Goal: Task Accomplishment & Management: Complete application form

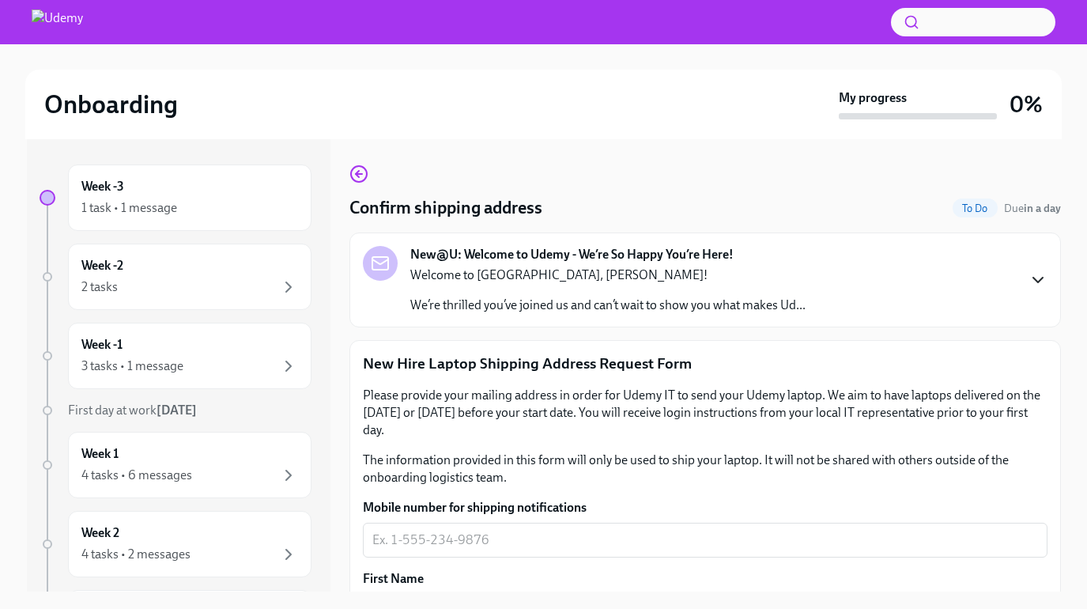
click at [1038, 279] on icon "button" at bounding box center [1037, 279] width 19 height 19
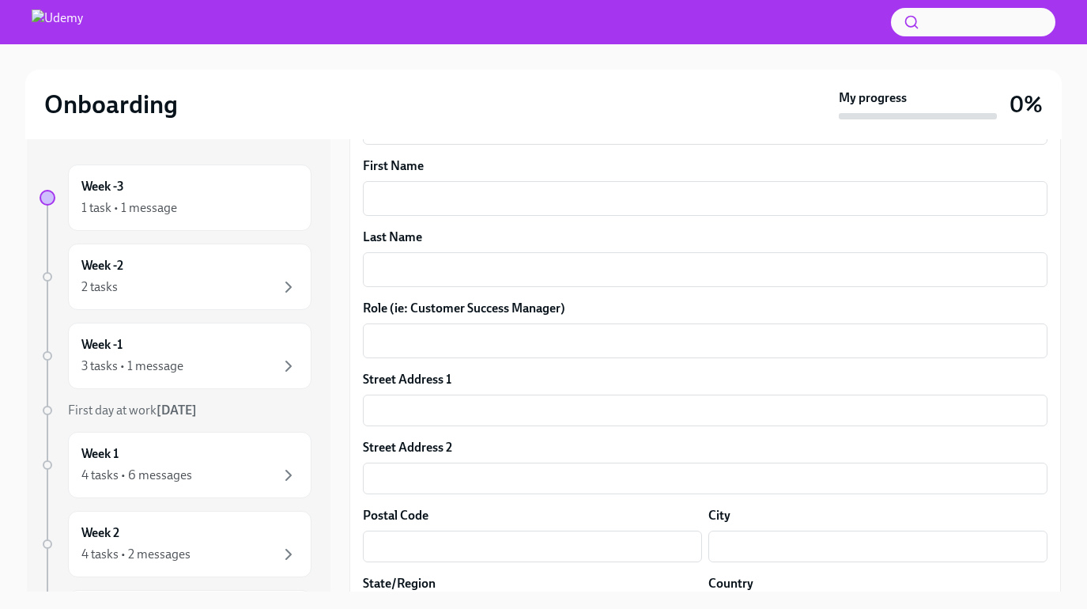
scroll to position [843, 0]
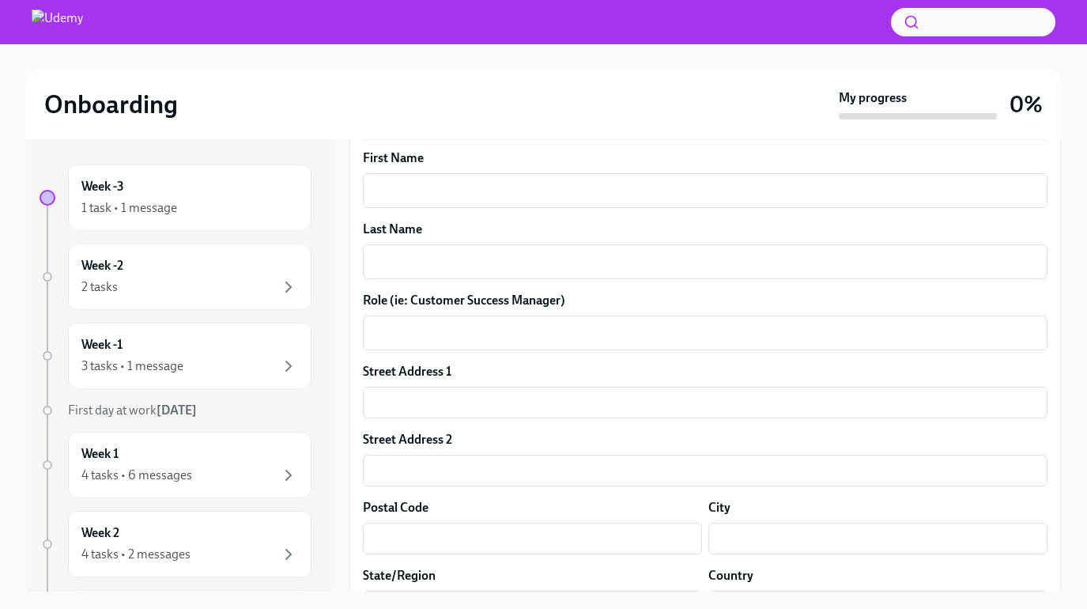
click at [470, 129] on textarea "Mobile number for shipping notifications" at bounding box center [705, 119] width 666 height 19
type textarea "6"
type textarea "[PHONE_NUMBER]"
click at [535, 200] on textarea "First Name" at bounding box center [705, 190] width 666 height 19
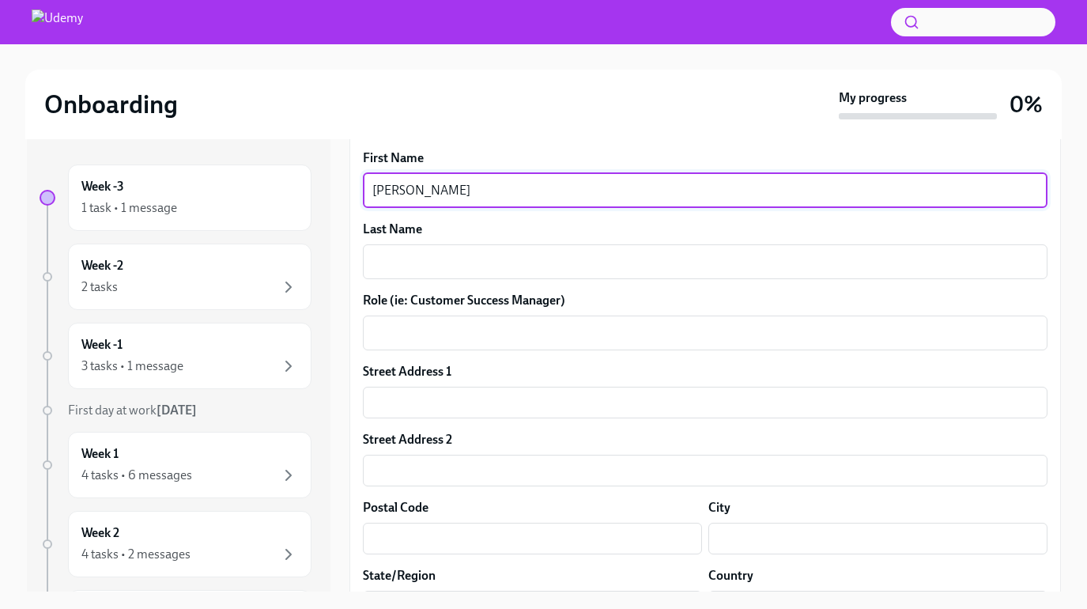
type textarea "[PERSON_NAME]"
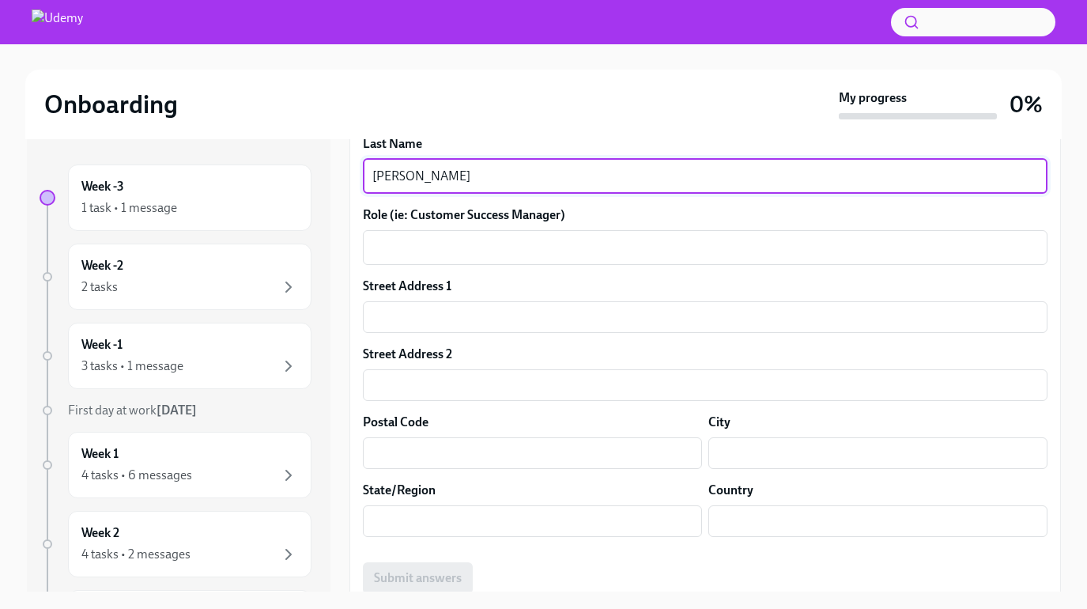
scroll to position [951, 0]
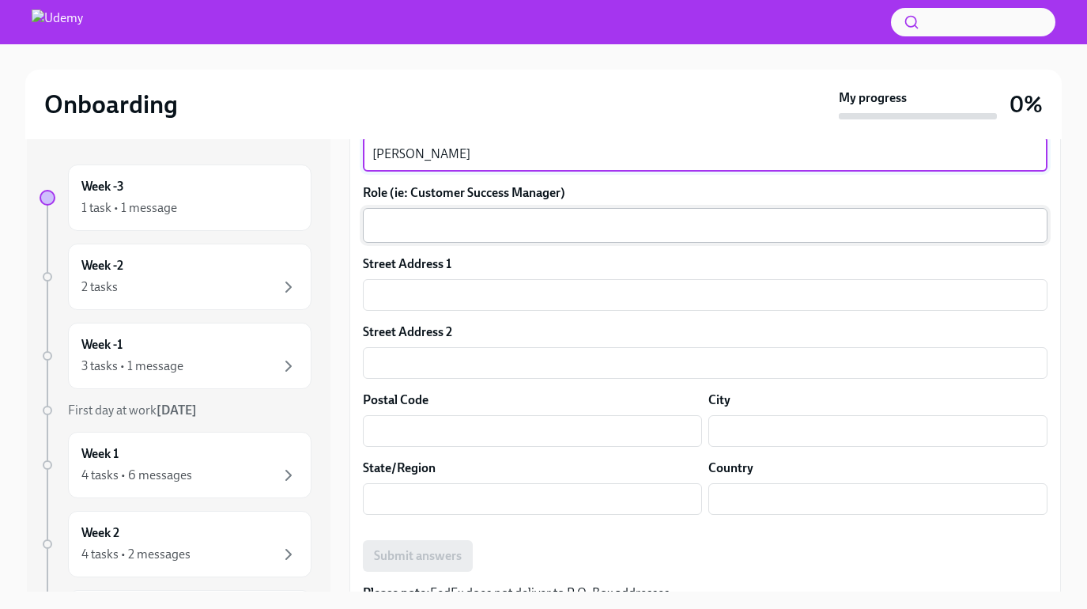
type textarea "[PERSON_NAME]"
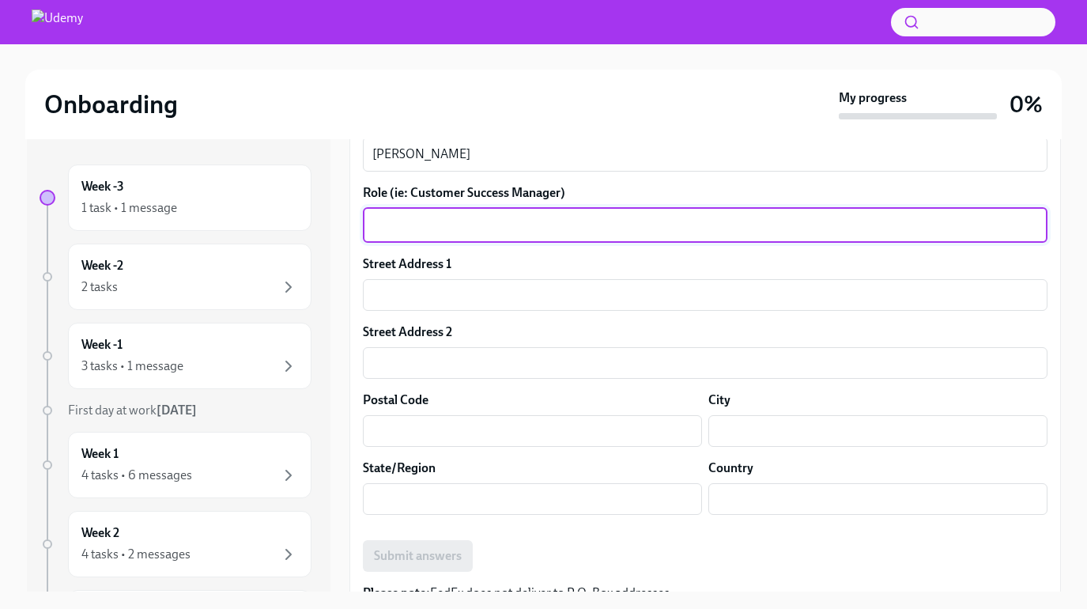
click at [478, 235] on textarea "Role (ie: Customer Success Manager)" at bounding box center [705, 225] width 666 height 19
type textarea "Senior UX Researcher"
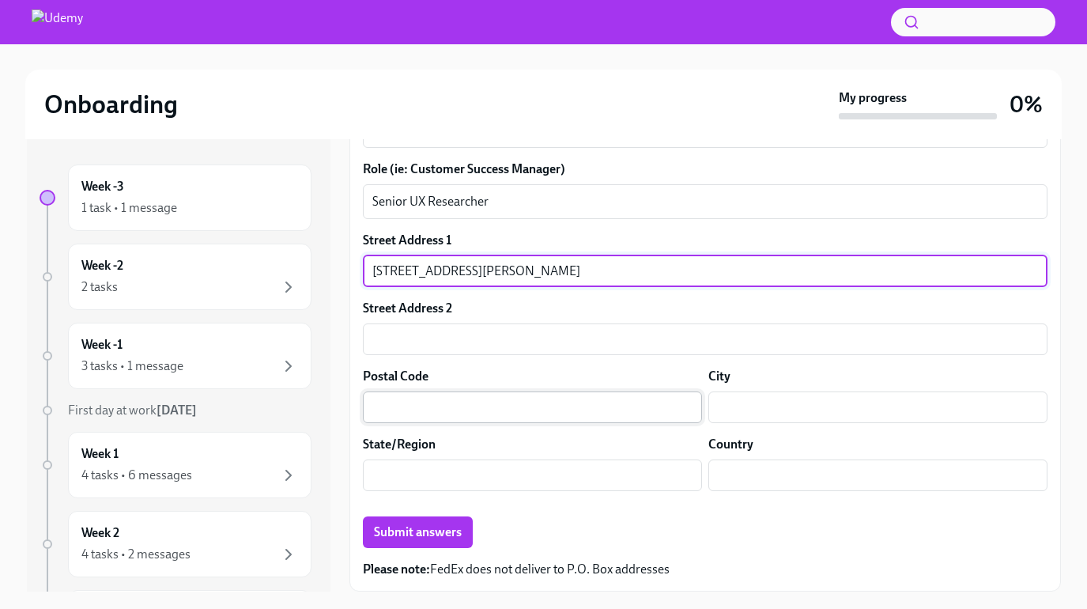
scroll to position [1110, 0]
type input "[STREET_ADDRESS][PERSON_NAME]"
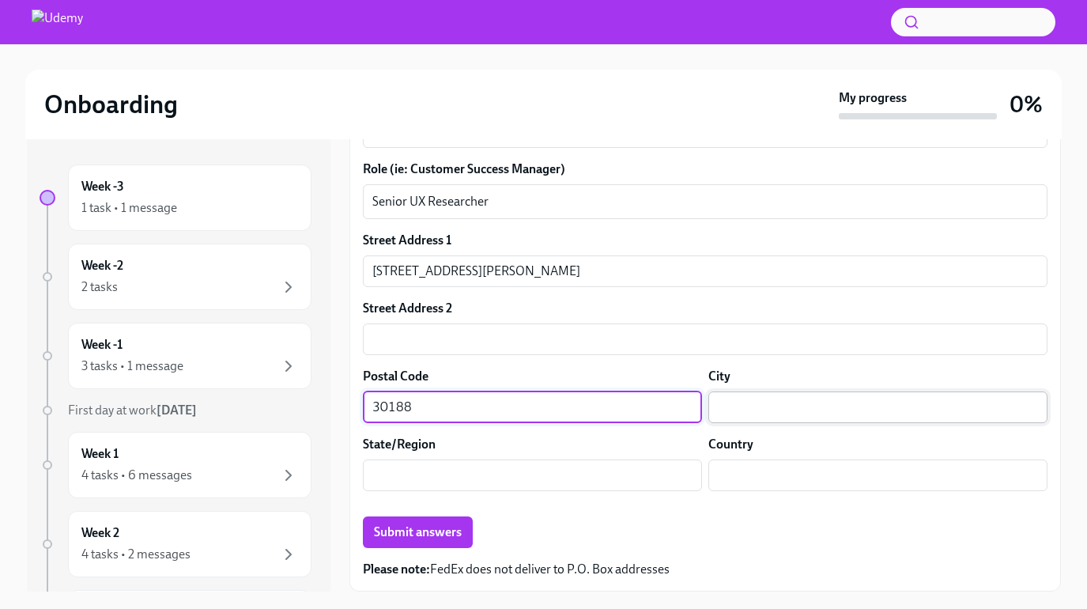
type input "30188"
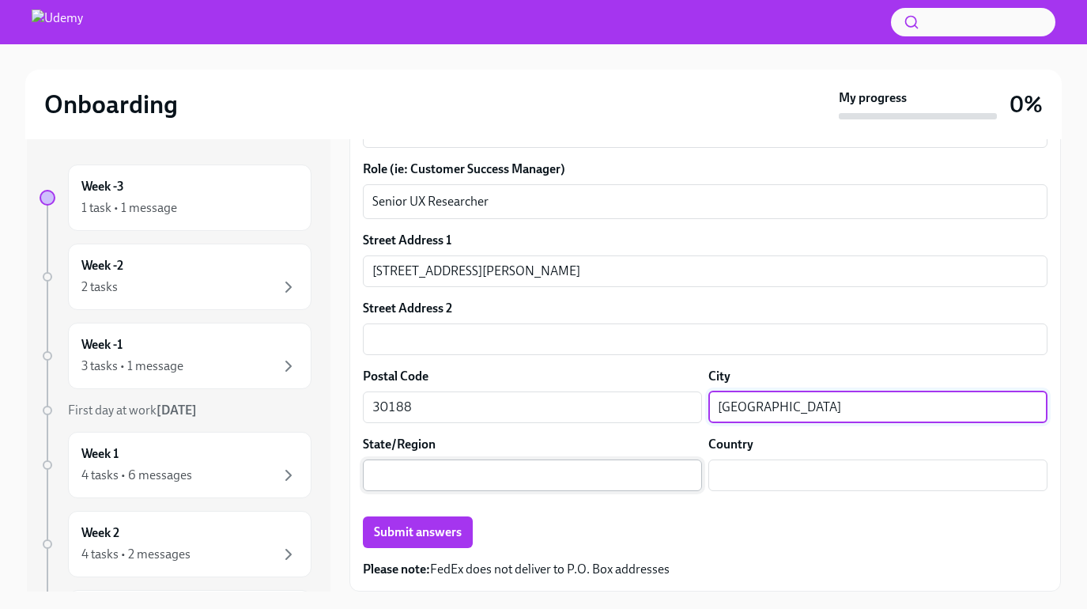
type input "[GEOGRAPHIC_DATA]"
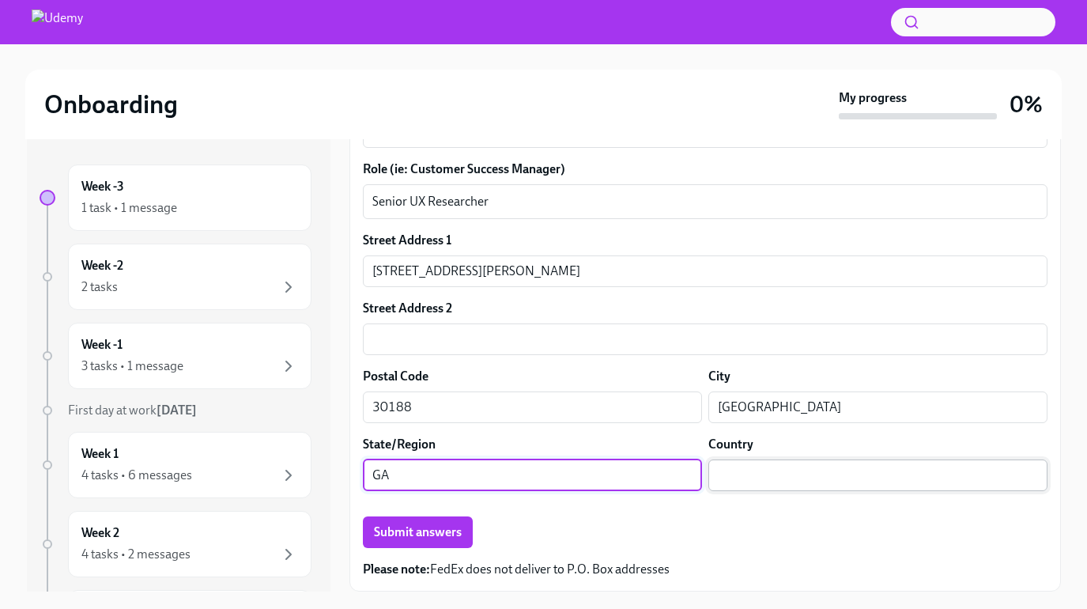
type input "GA"
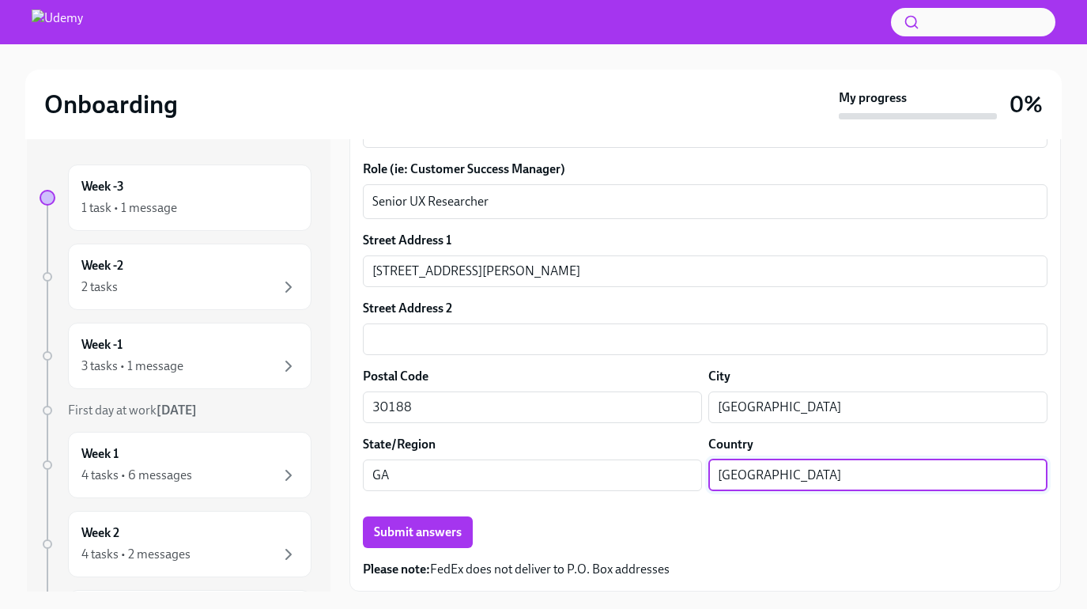
type input "[GEOGRAPHIC_DATA]"
click at [784, 544] on div "Submit answers" at bounding box center [705, 532] width 685 height 32
click at [424, 534] on span "Submit answers" at bounding box center [418, 532] width 88 height 16
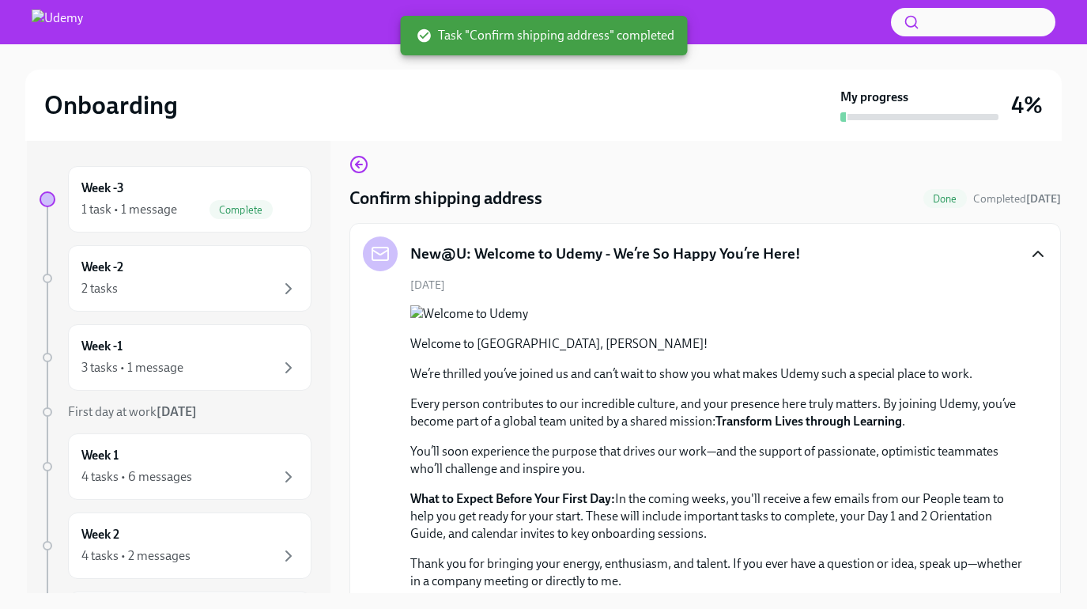
scroll to position [0, 0]
click at [224, 292] on div "2 tasks" at bounding box center [189, 288] width 217 height 19
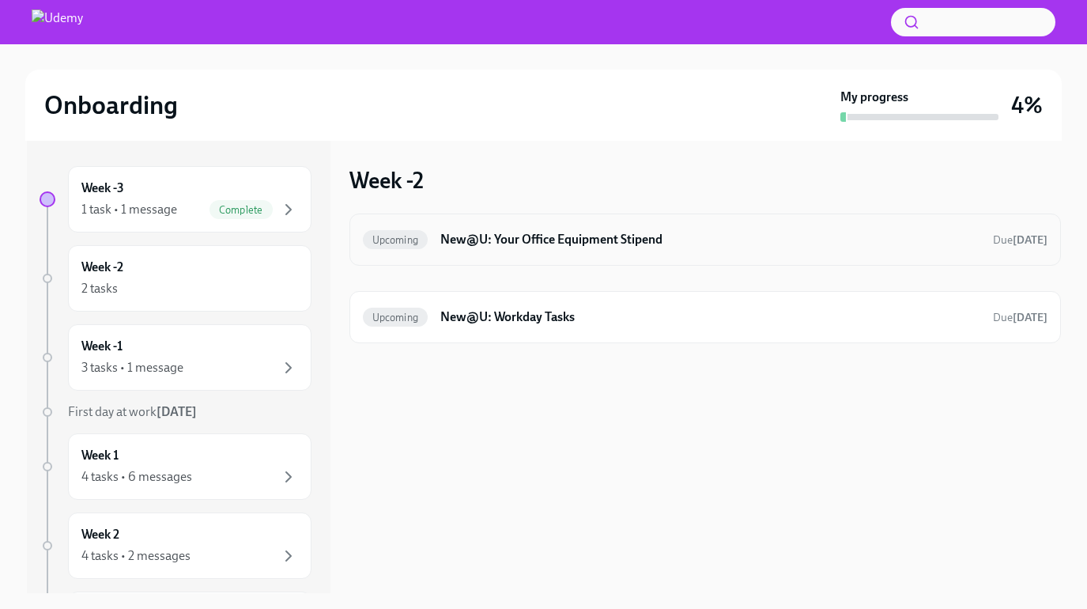
click at [697, 229] on div "Upcoming New@U: Your Office Equipment Stipend Due [DATE]" at bounding box center [705, 239] width 685 height 25
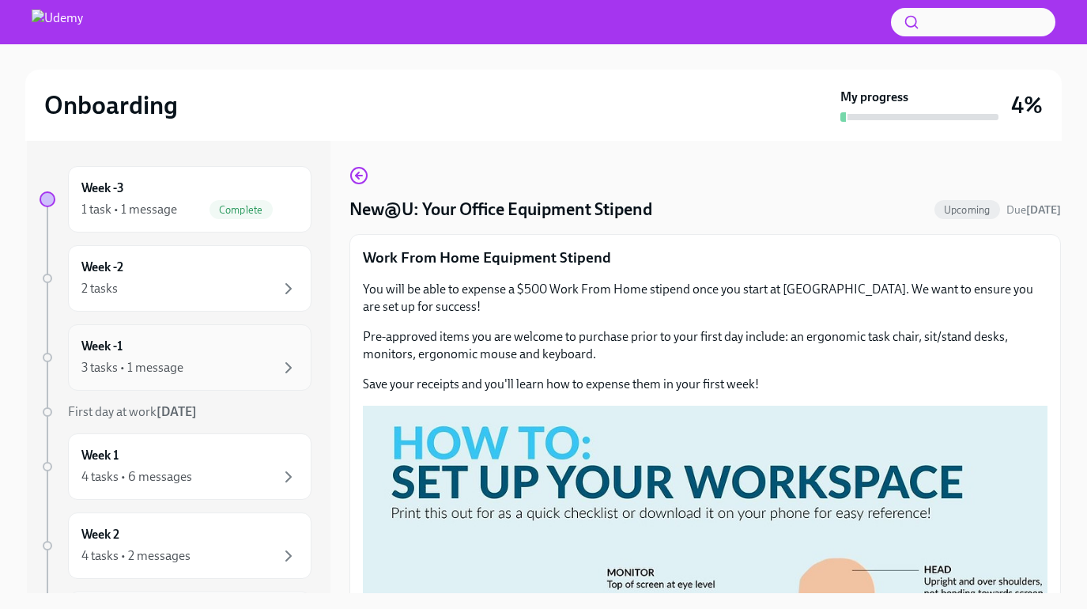
click at [187, 361] on div "3 tasks • 1 message" at bounding box center [189, 367] width 217 height 19
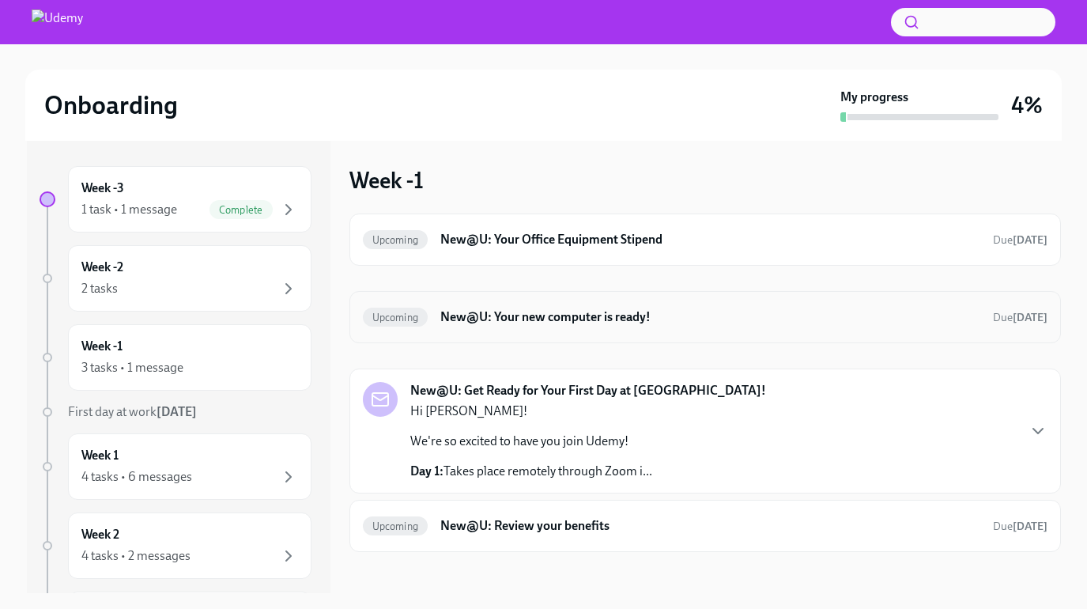
click at [718, 326] on div "Upcoming New@U: Your new computer is ready! Due [DATE]" at bounding box center [705, 316] width 685 height 25
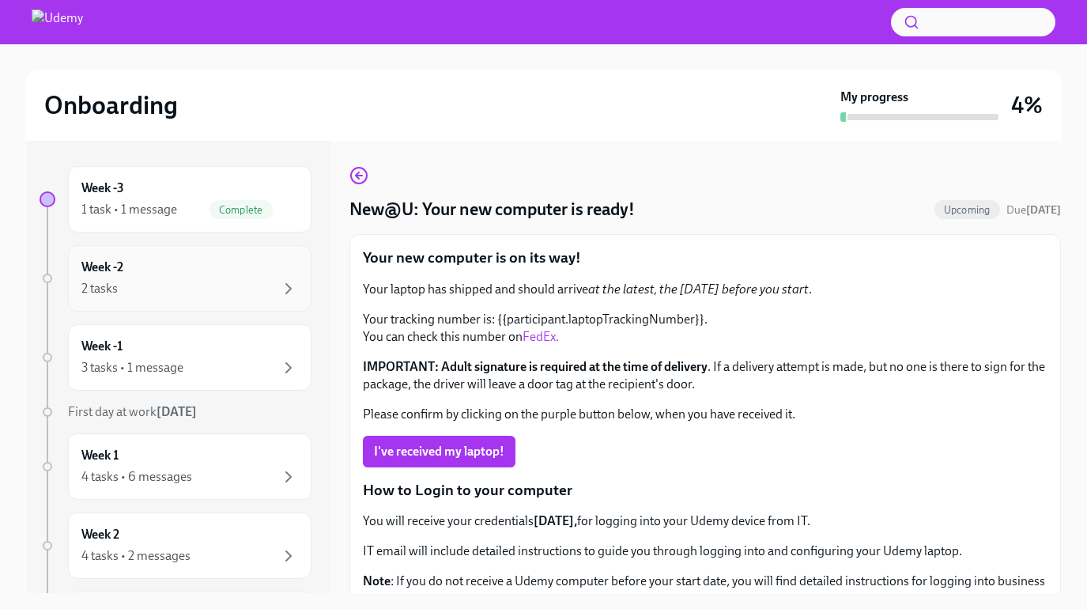
click at [166, 280] on div "2 tasks" at bounding box center [189, 288] width 217 height 19
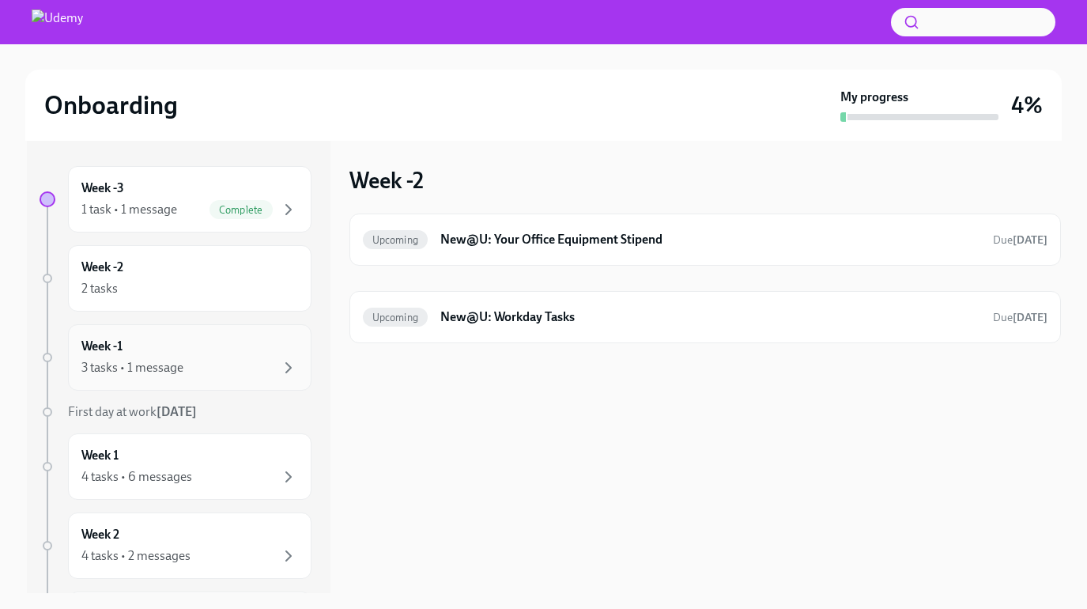
click at [191, 351] on div "Week -1 3 tasks • 1 message" at bounding box center [189, 358] width 217 height 40
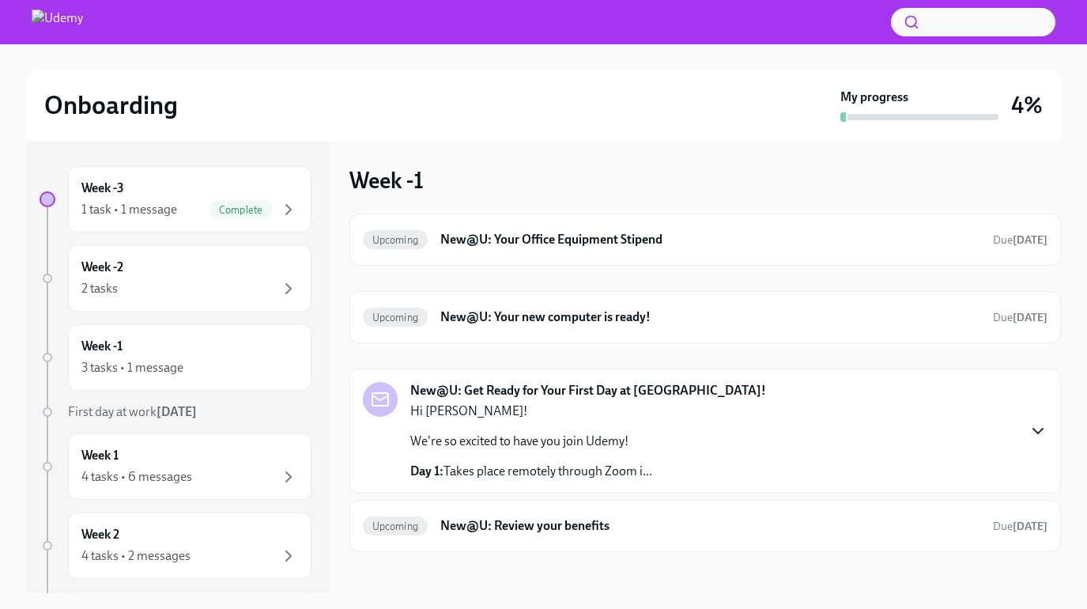
click at [1042, 424] on icon "button" at bounding box center [1037, 430] width 19 height 19
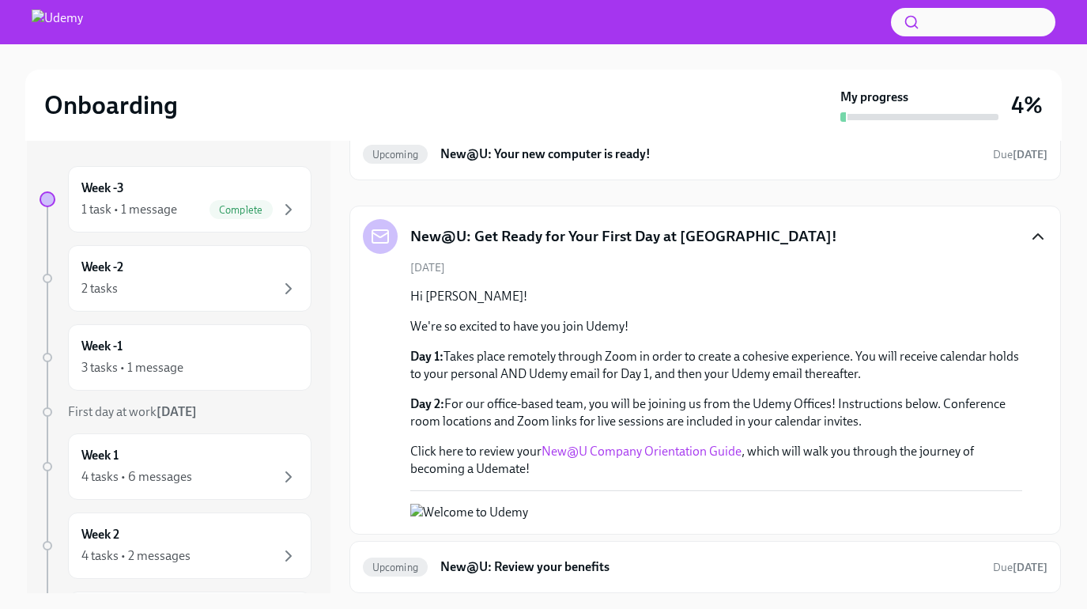
scroll to position [404, 0]
click at [660, 443] on link "New@U Company Orientation Guide" at bounding box center [641, 450] width 200 height 15
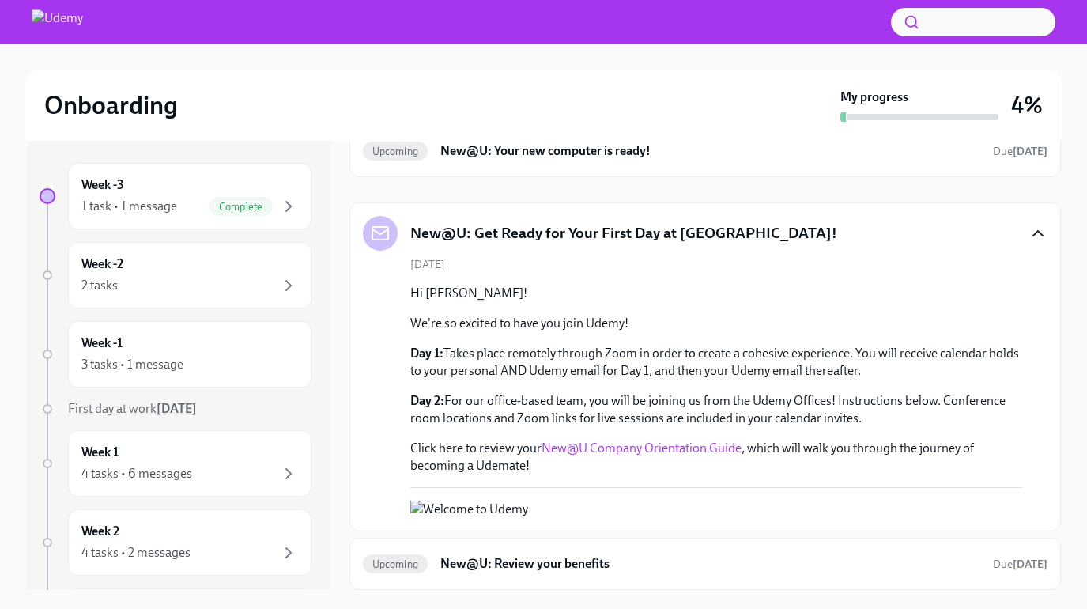
scroll to position [3, 0]
click at [229, 292] on div "2 tasks" at bounding box center [189, 285] width 217 height 19
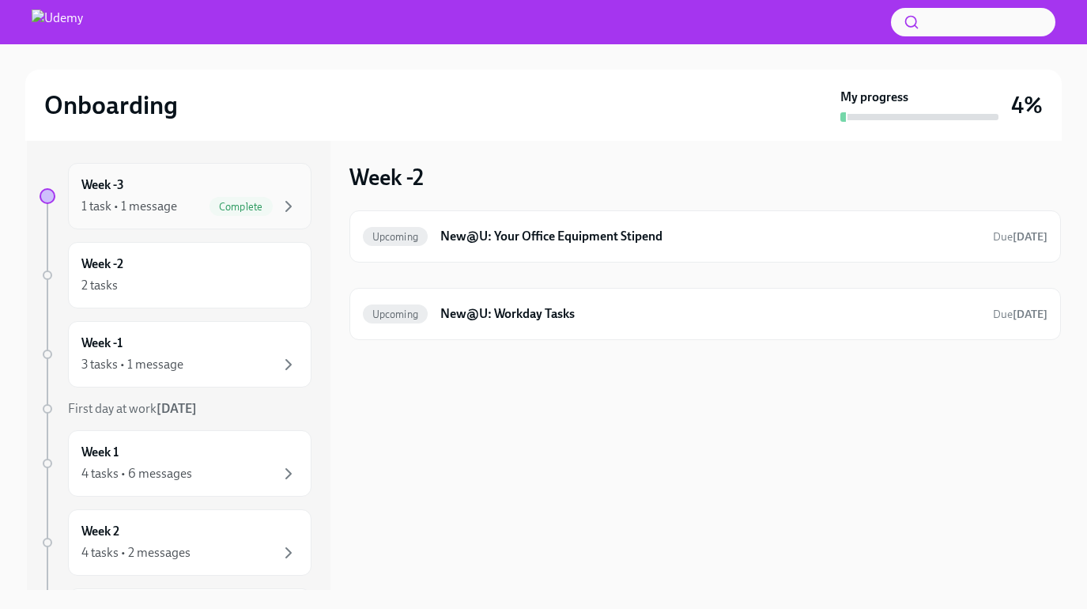
click at [165, 209] on div "1 task • 1 message" at bounding box center [129, 206] width 96 height 17
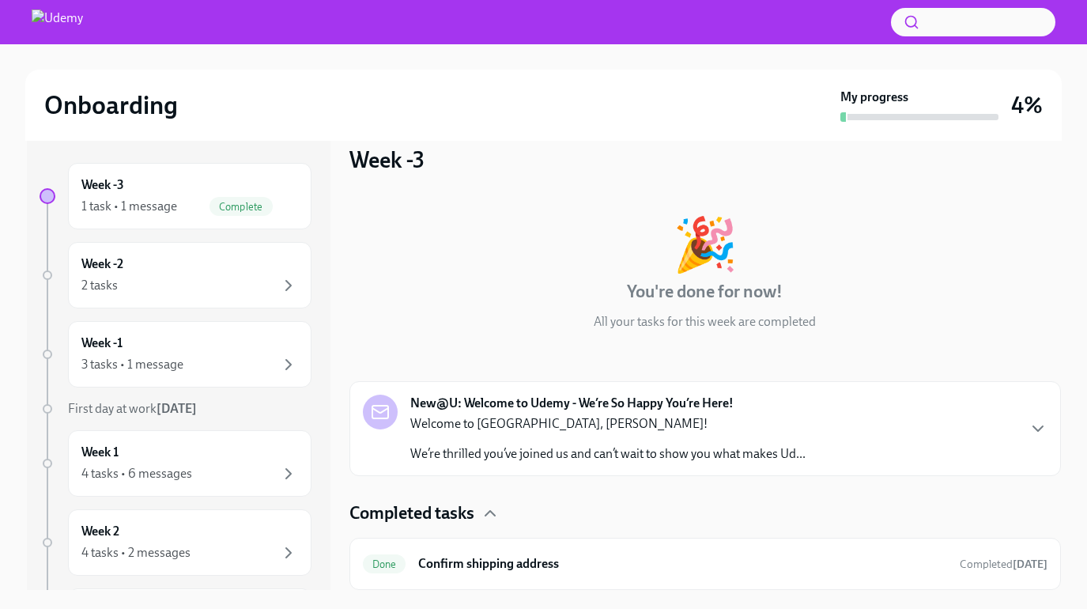
scroll to position [3, 0]
click at [179, 271] on div "Week -2 2 tasks" at bounding box center [189, 275] width 217 height 40
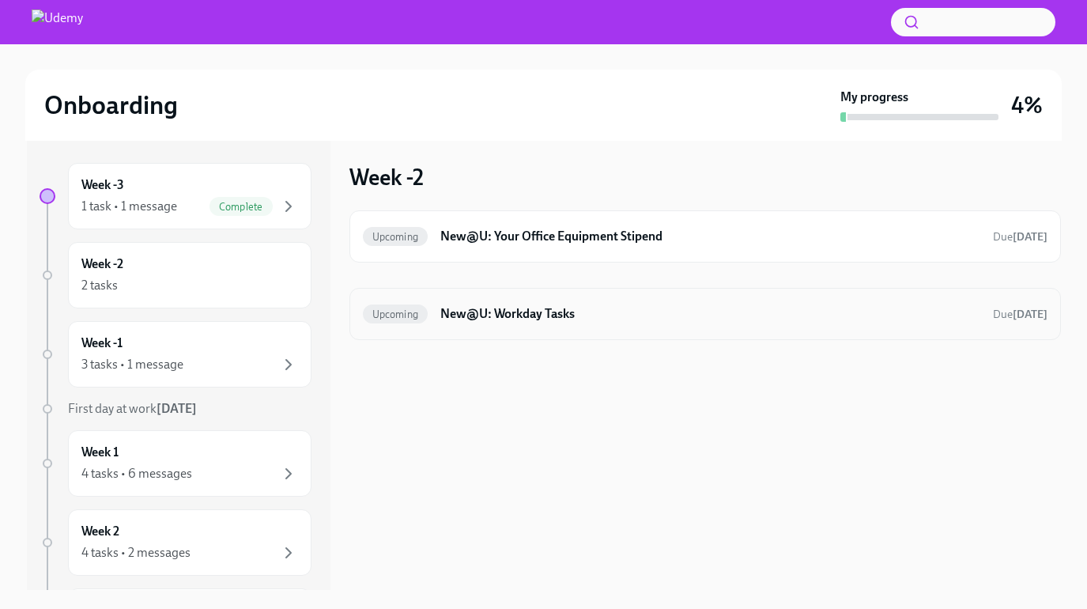
click at [508, 318] on h6 "New@U: Workday Tasks" at bounding box center [709, 313] width 539 height 17
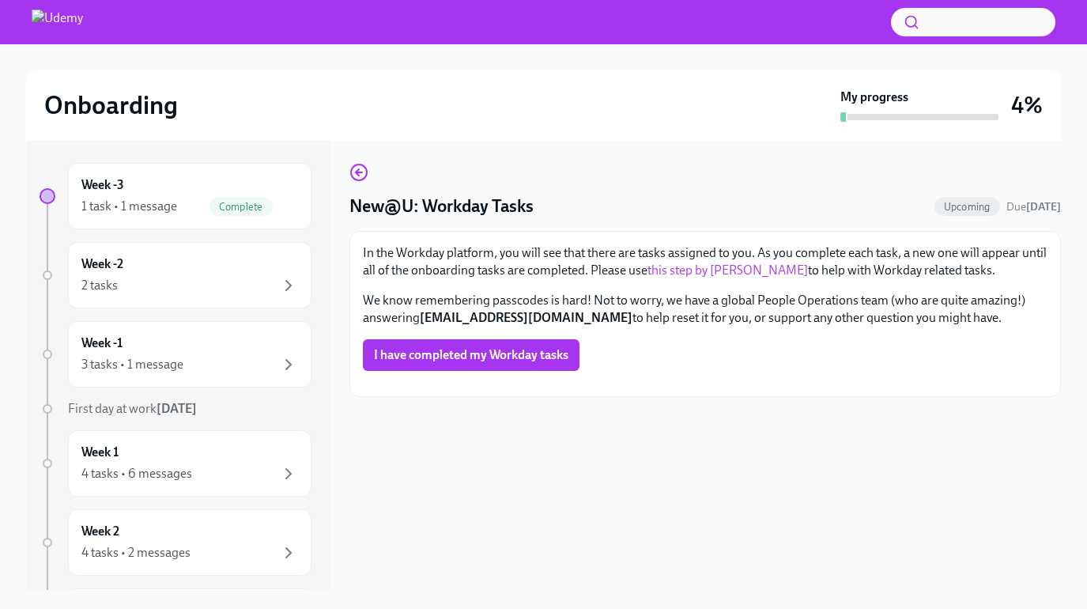
click at [673, 270] on link "this step by [PERSON_NAME]" at bounding box center [727, 269] width 160 height 15
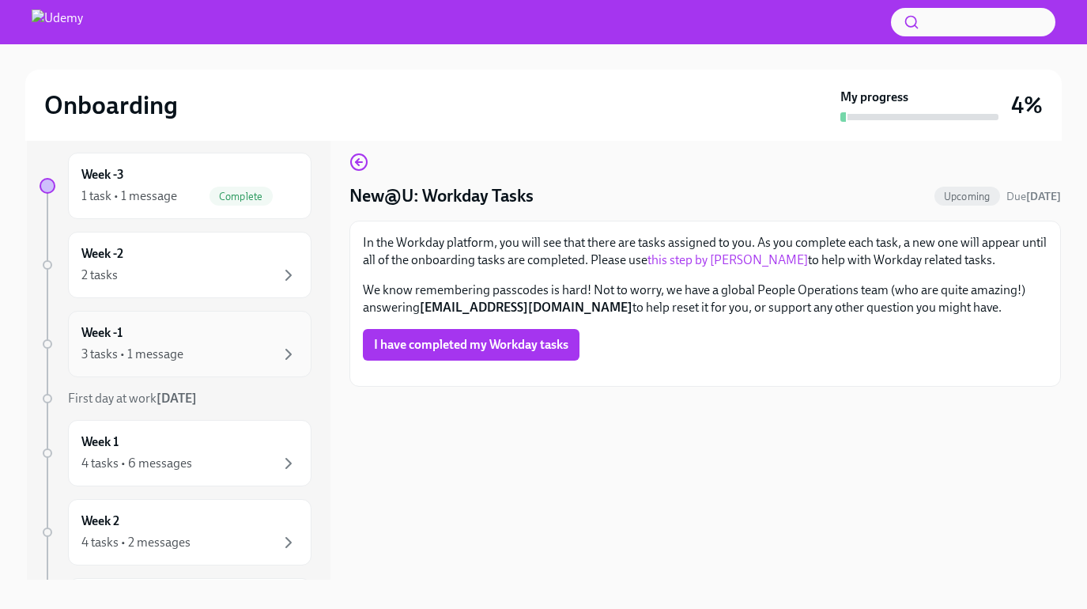
click at [223, 354] on div "3 tasks • 1 message" at bounding box center [189, 354] width 217 height 19
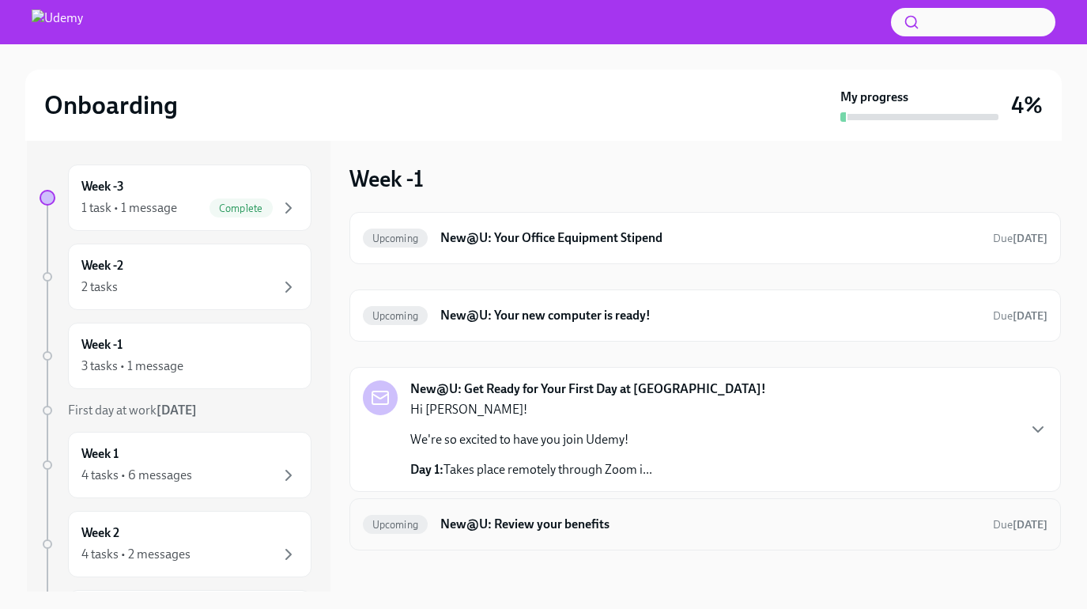
click at [643, 531] on h6 "New@U: Review your benefits" at bounding box center [709, 523] width 539 height 17
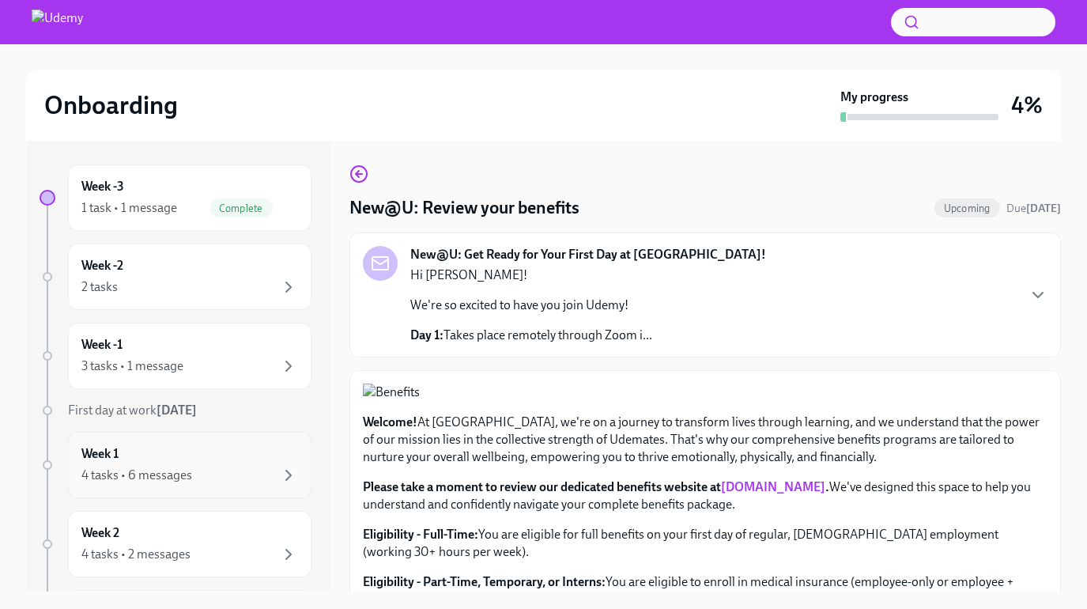
click at [220, 469] on div "4 tasks • 6 messages" at bounding box center [189, 475] width 217 height 19
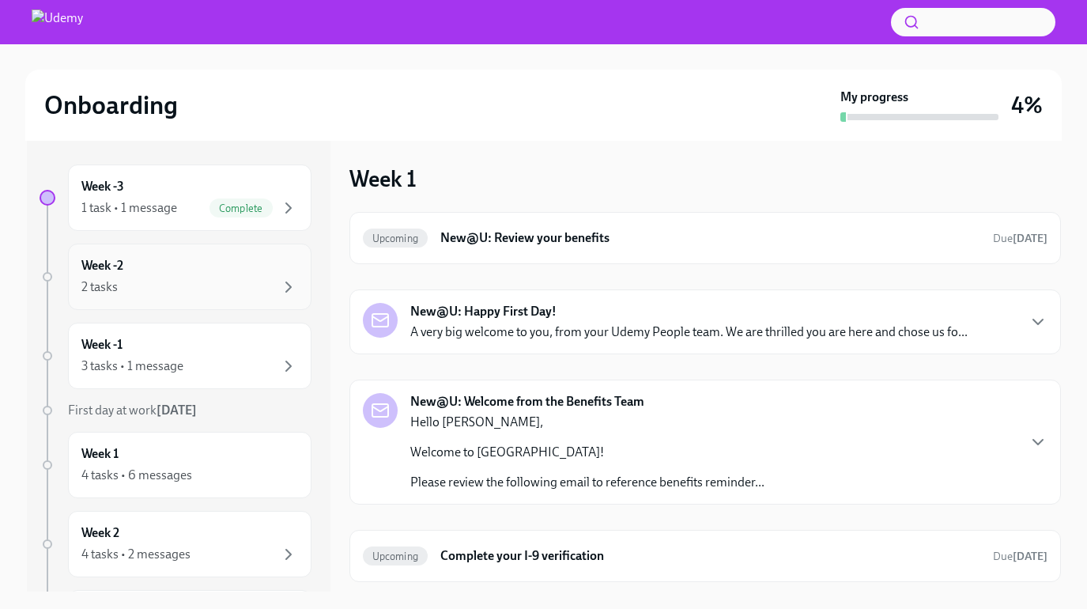
click at [188, 289] on div "2 tasks" at bounding box center [189, 286] width 217 height 19
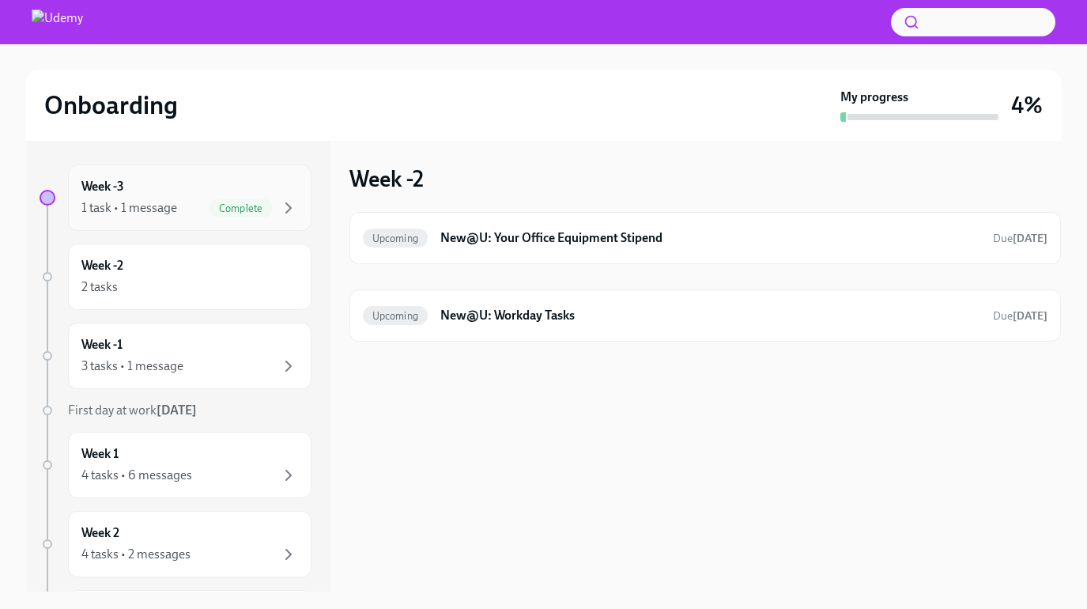
click at [245, 171] on div "Week -3 1 task • 1 message Complete" at bounding box center [189, 197] width 243 height 66
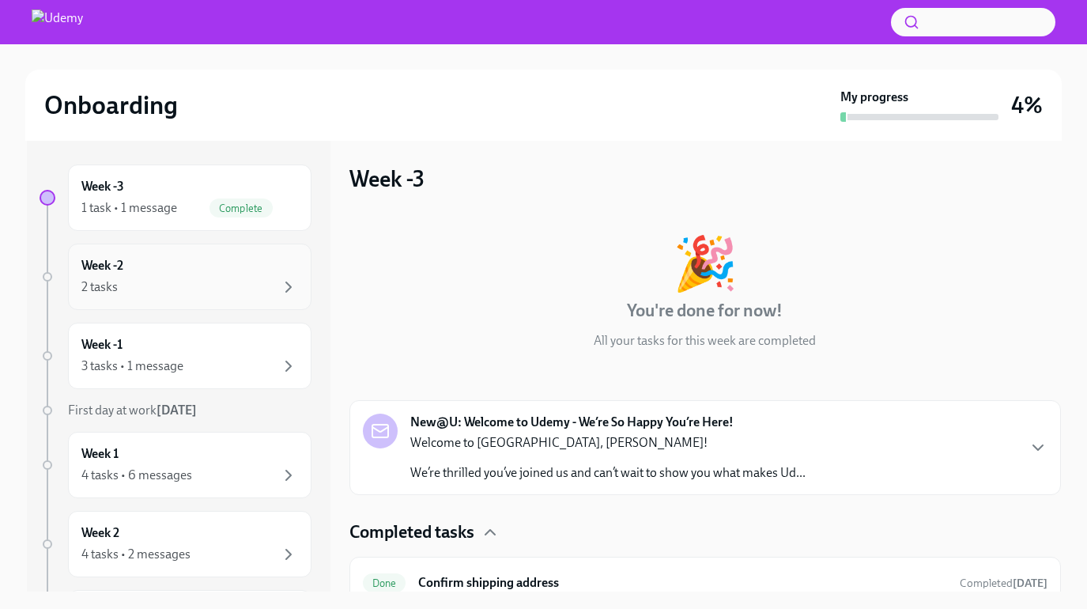
click at [228, 279] on div "2 tasks" at bounding box center [189, 286] width 217 height 19
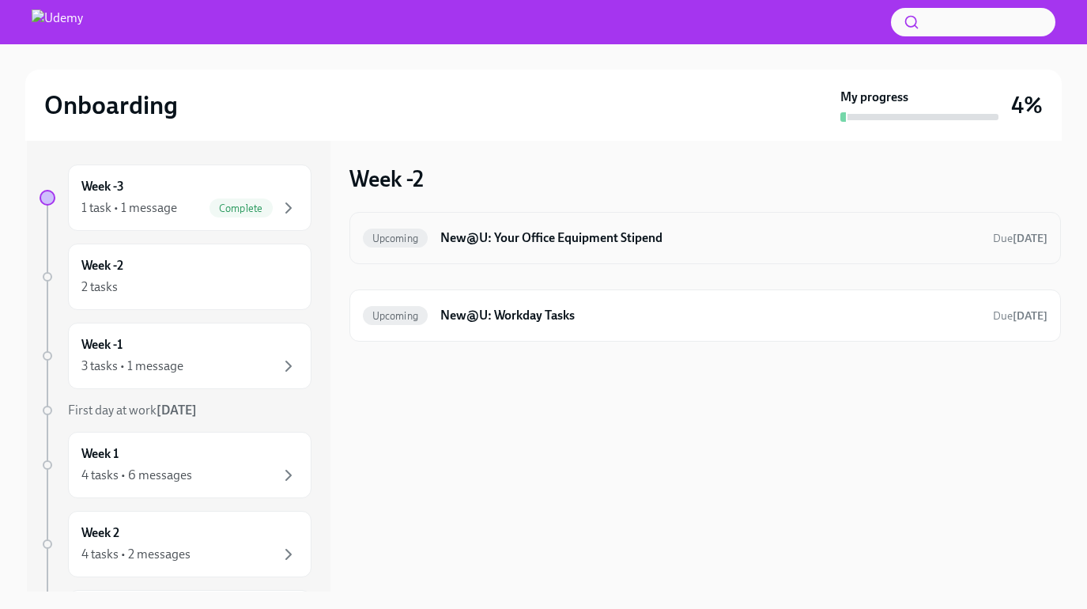
click at [707, 250] on div "Upcoming New@U: Your Office Equipment Stipend Due [DATE]" at bounding box center [705, 237] width 685 height 25
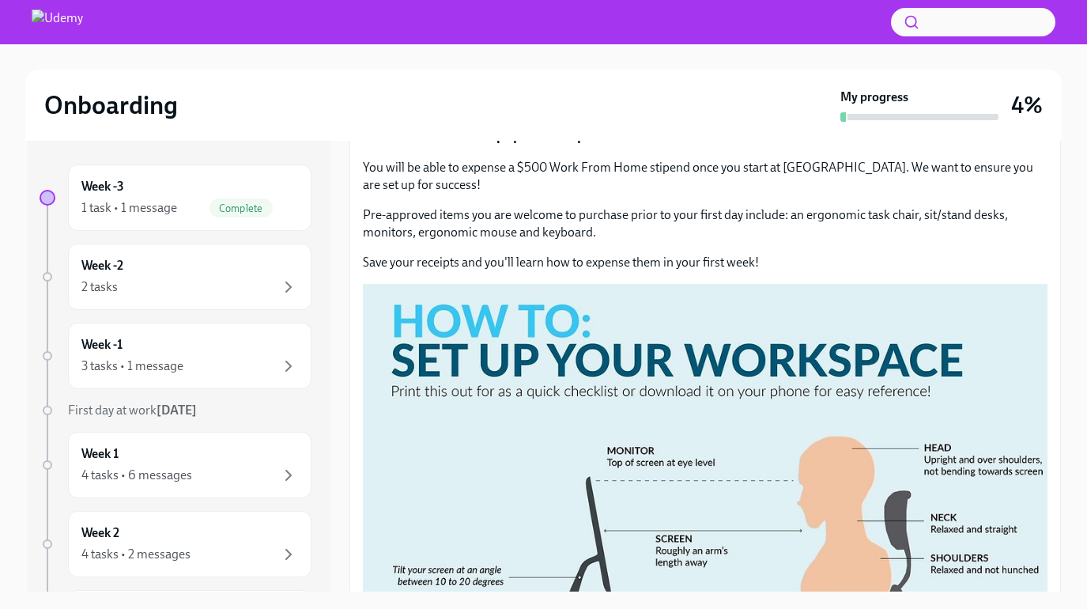
scroll to position [28, 0]
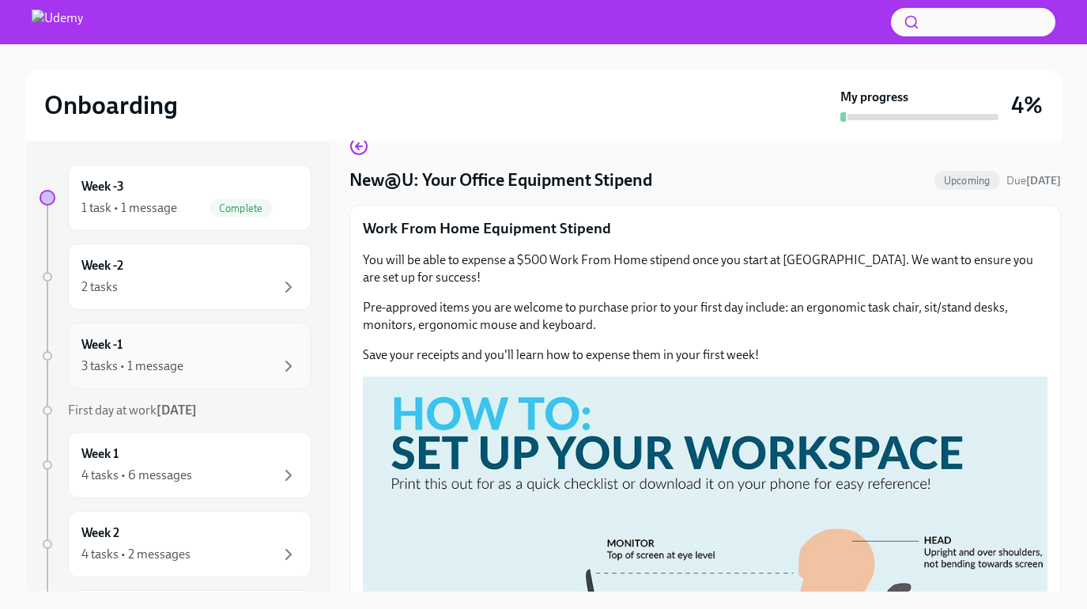
click at [193, 356] on div "3 tasks • 1 message" at bounding box center [189, 365] width 217 height 19
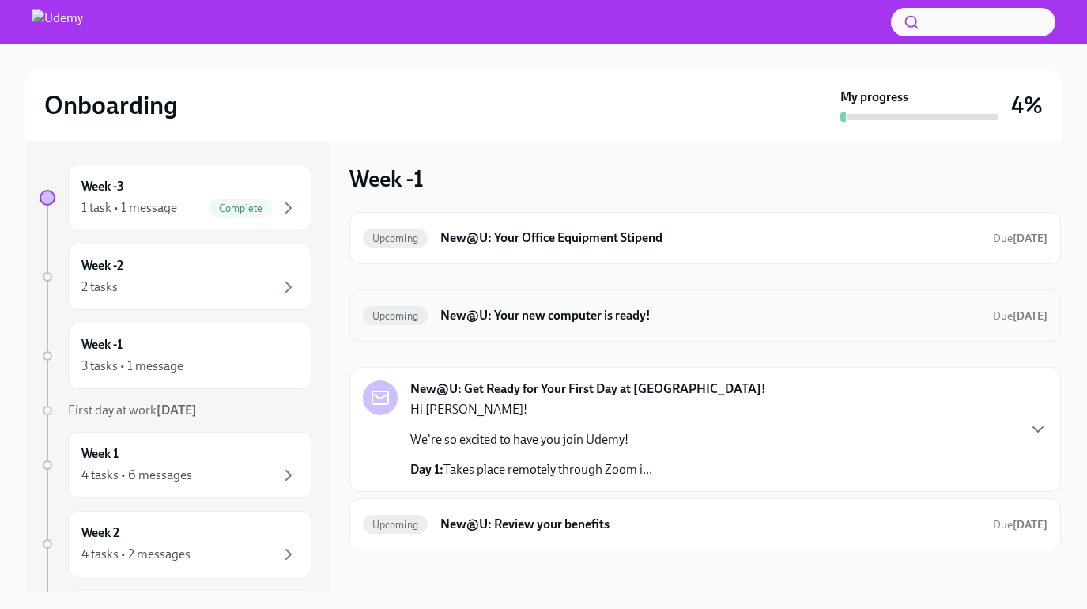
click at [547, 315] on h6 "New@U: Your new computer is ready!" at bounding box center [709, 315] width 539 height 17
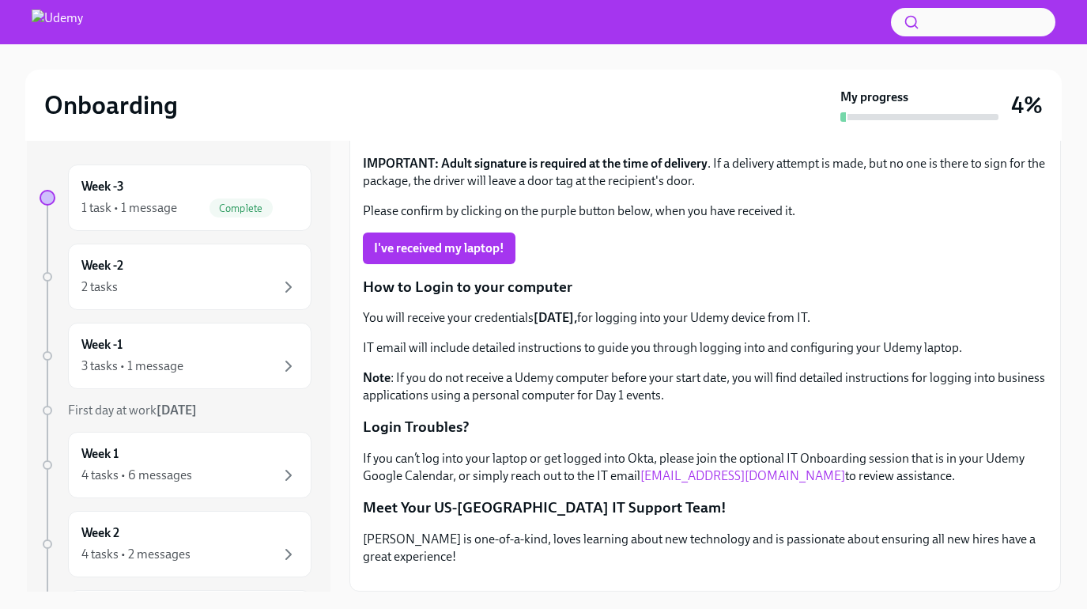
scroll to position [371, 0]
click at [204, 334] on div "Week -1 3 tasks • 1 message" at bounding box center [189, 356] width 243 height 66
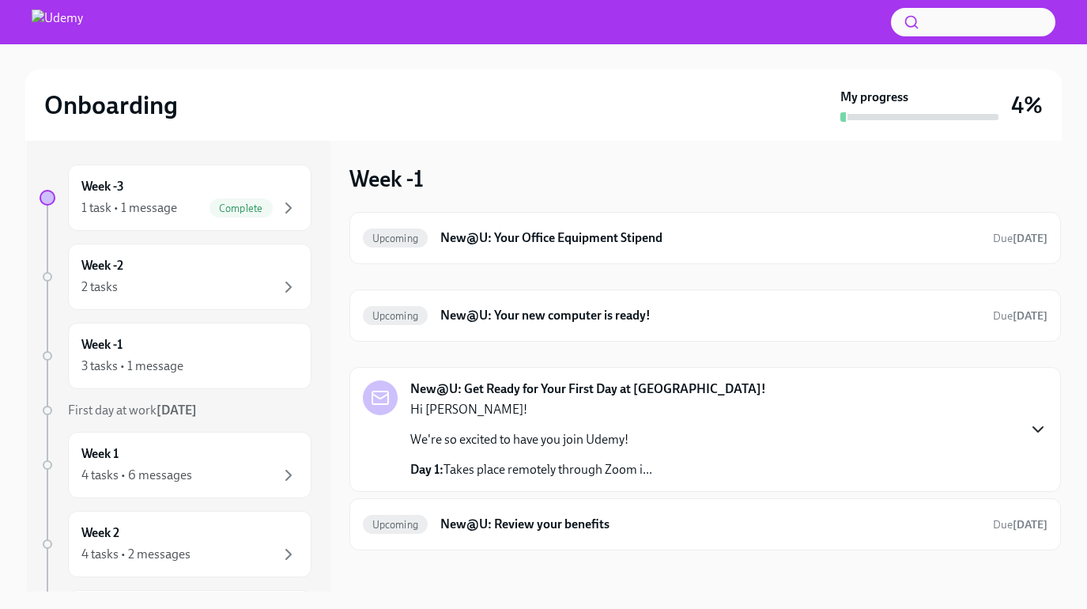
click at [1037, 427] on icon "button" at bounding box center [1037, 429] width 19 height 19
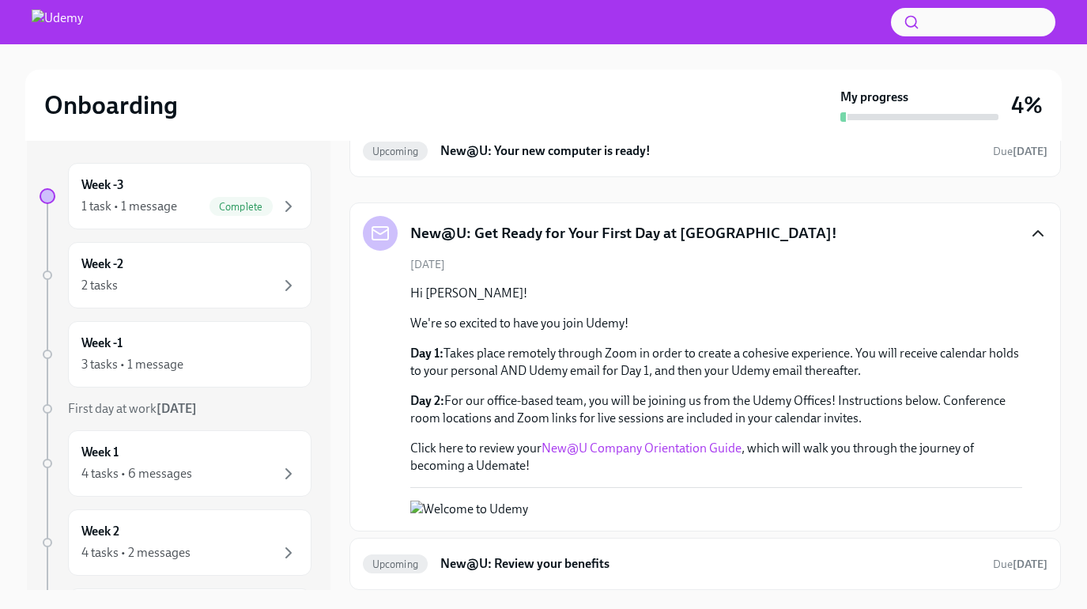
scroll to position [261, 0]
click at [644, 440] on link "New@U Company Orientation Guide" at bounding box center [641, 447] width 200 height 15
click at [176, 194] on div "Week -3 1 task • 1 message Complete" at bounding box center [189, 196] width 217 height 40
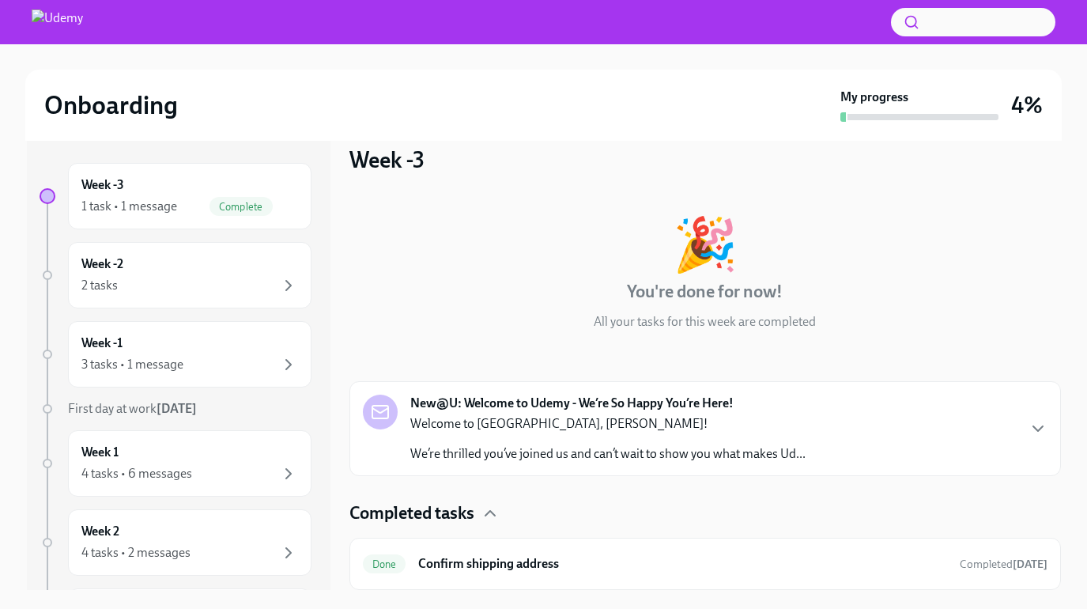
scroll to position [3, 0]
click at [709, 451] on p "We’re thrilled you’ve joined us and can’t wait to show you what makes Ud..." at bounding box center [607, 453] width 395 height 17
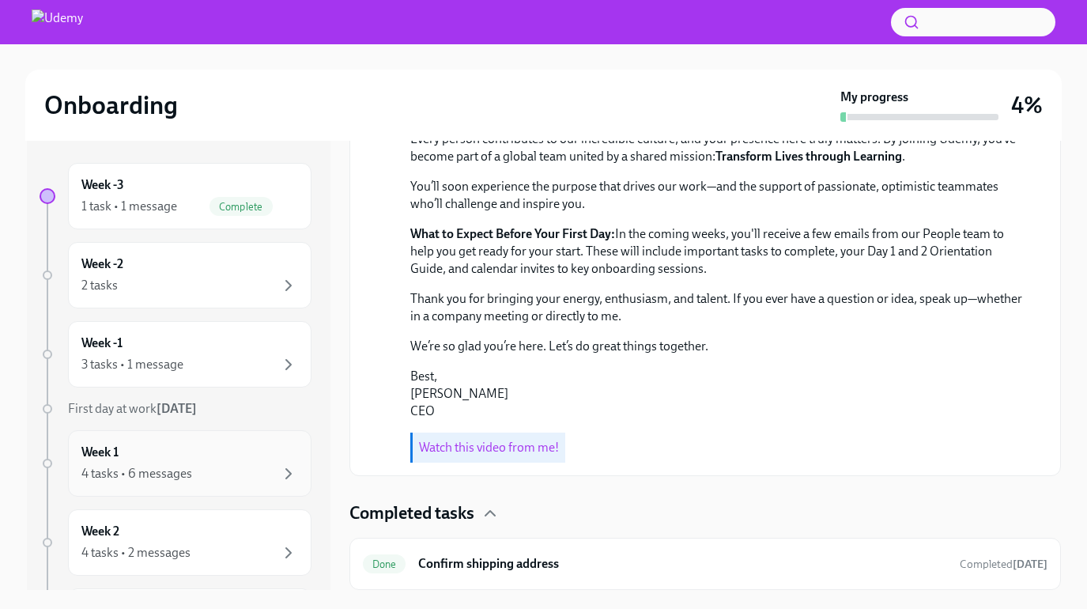
click at [180, 468] on div "4 tasks • 6 messages" at bounding box center [136, 473] width 111 height 17
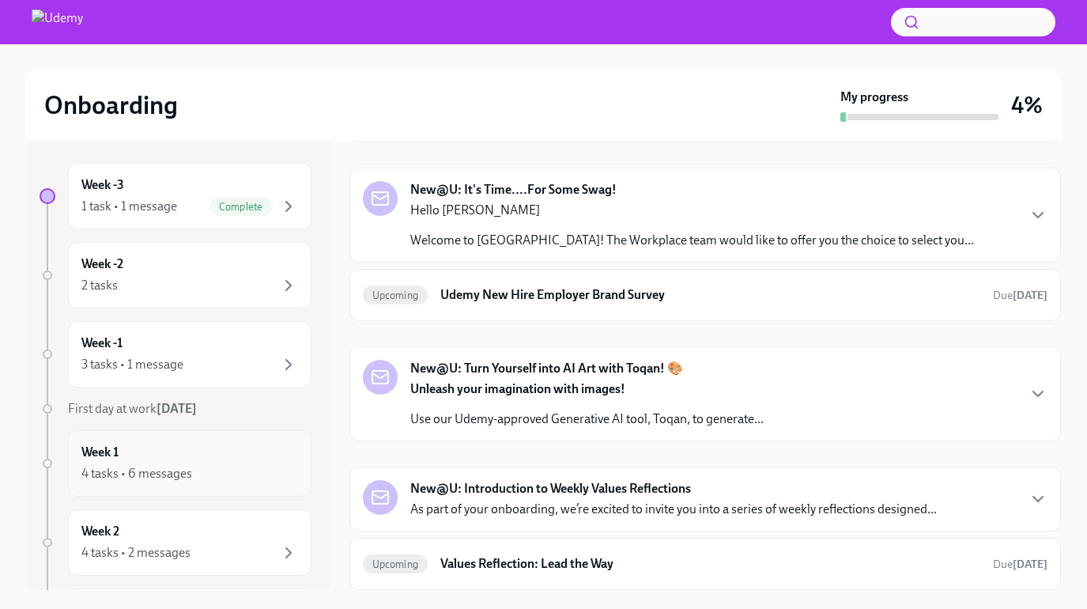
scroll to position [558, 0]
click at [714, 235] on p "Welcome to [GEOGRAPHIC_DATA]! The Workplace team would like to offer you the ch…" at bounding box center [692, 240] width 564 height 17
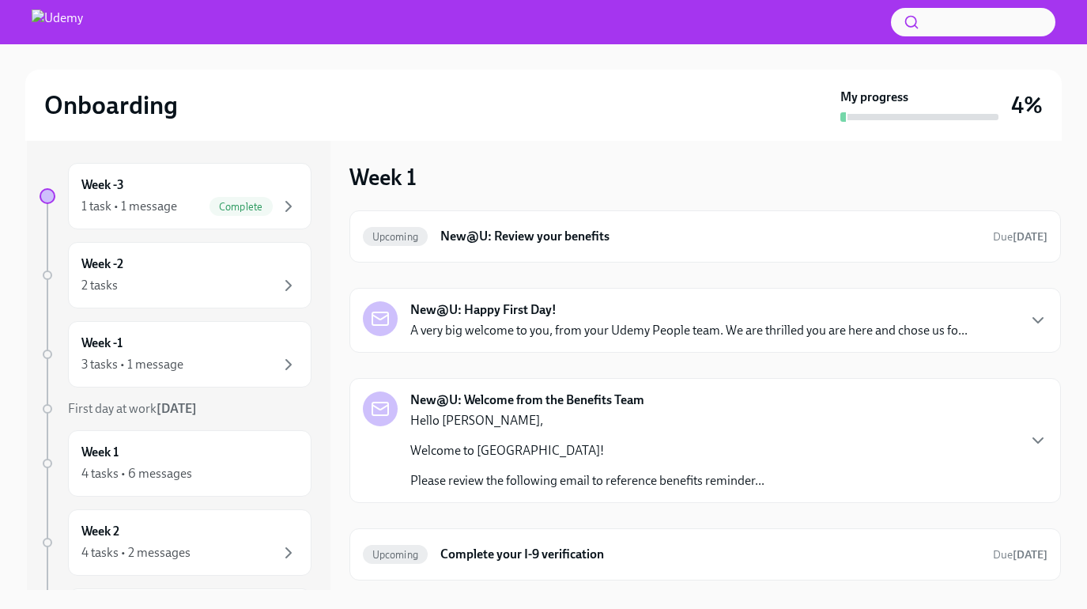
scroll to position [0, 0]
click at [162, 157] on div "Week -3 1 task • 1 message Complete Week -2 2 tasks Week -1 3 tasks • 1 message…" at bounding box center [179, 364] width 304 height 452
click at [164, 175] on div "Week -3 1 task • 1 message Complete" at bounding box center [189, 196] width 243 height 66
